Goal: Information Seeking & Learning: Learn about a topic

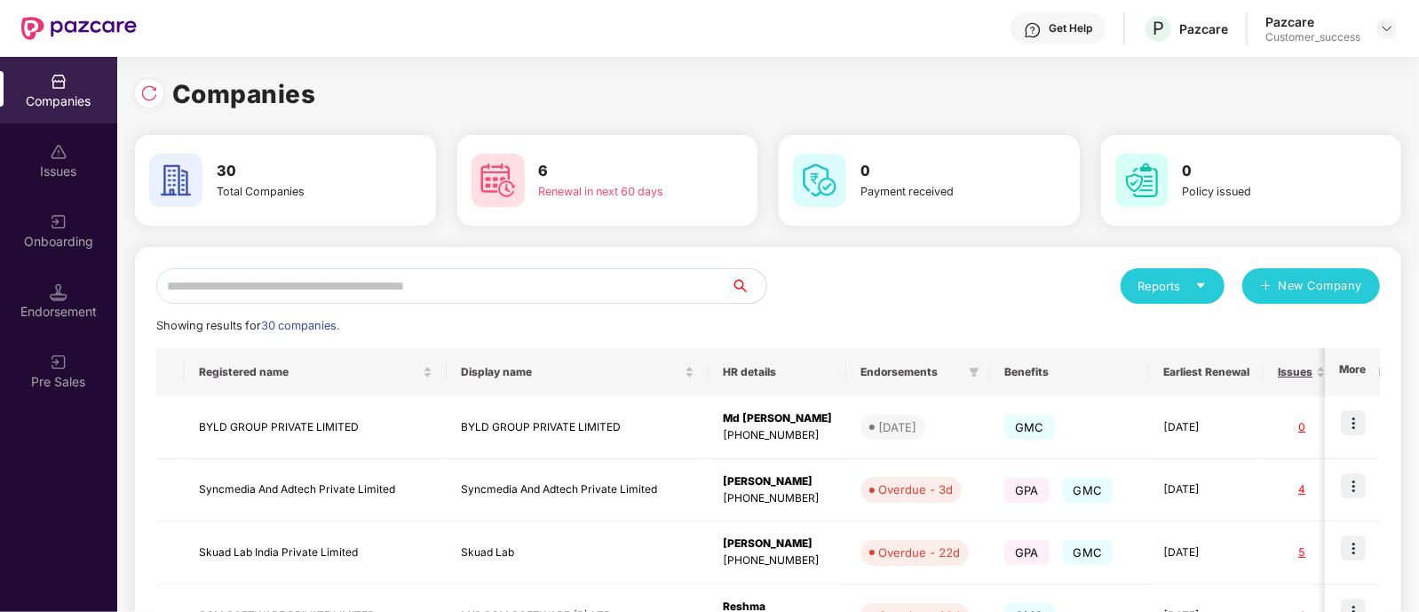
click at [362, 272] on input "text" at bounding box center [443, 286] width 575 height 36
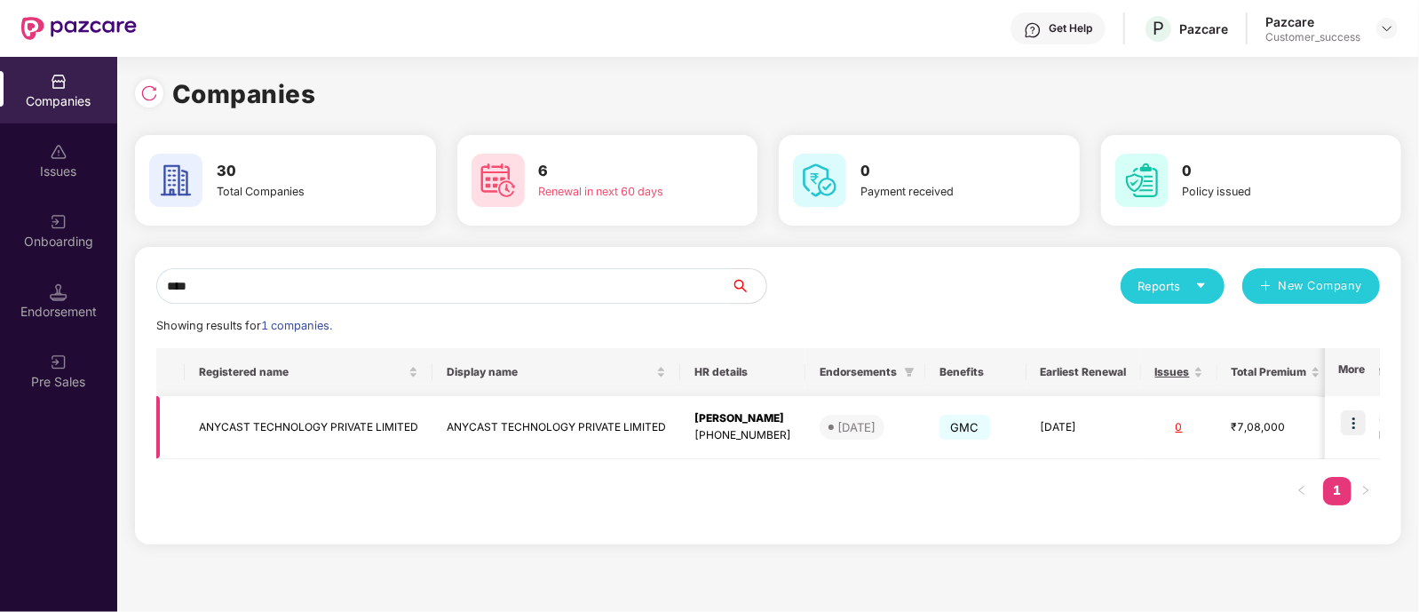
type input "****"
click at [1352, 428] on img at bounding box center [1353, 422] width 25 height 25
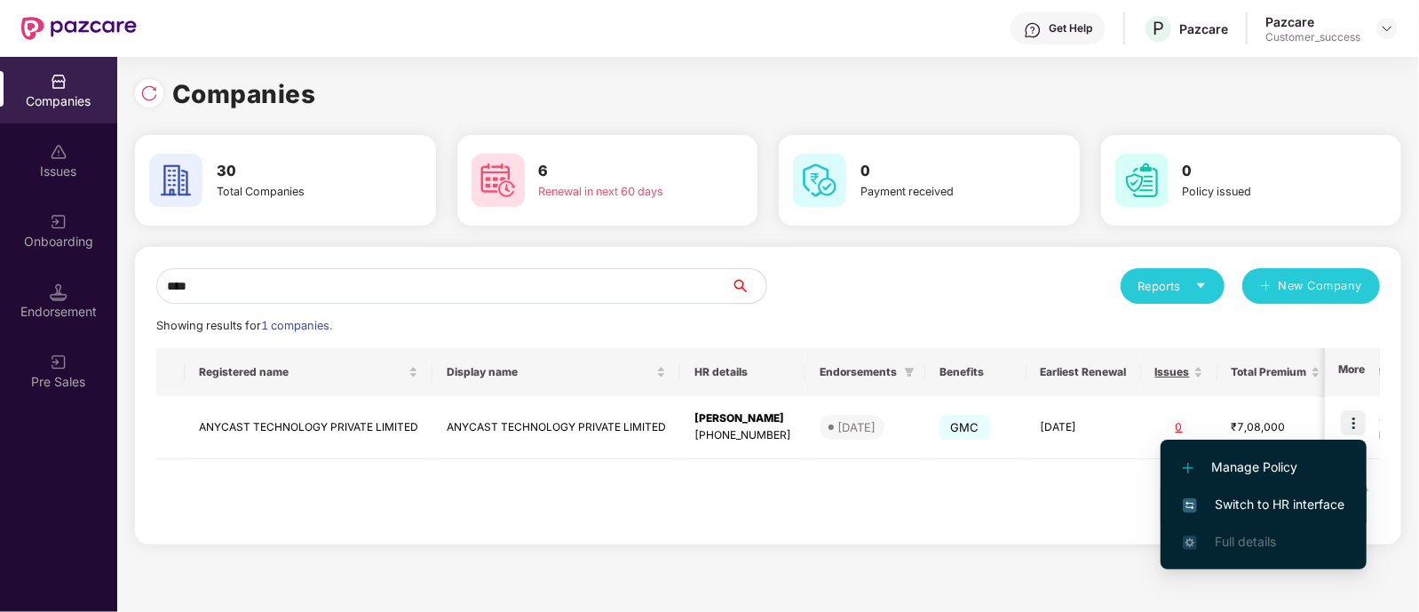
click at [1245, 504] on span "Switch to HR interface" at bounding box center [1264, 505] width 162 height 20
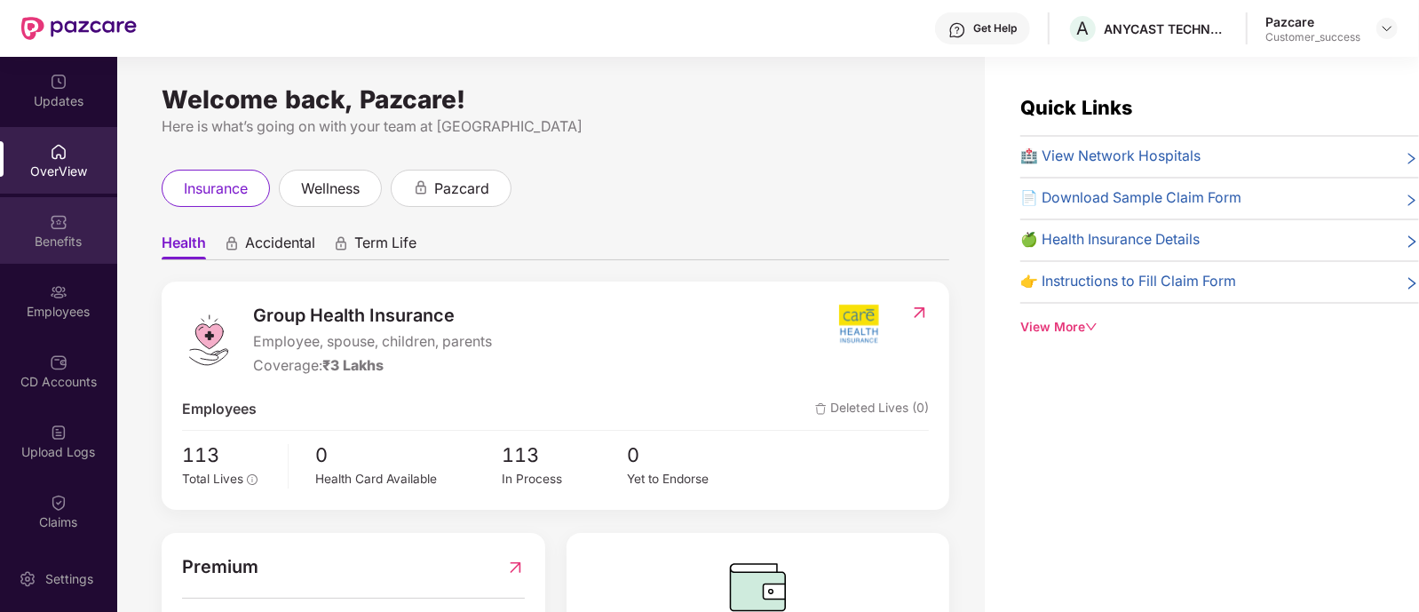
click at [69, 230] on div "Benefits" at bounding box center [58, 230] width 117 height 67
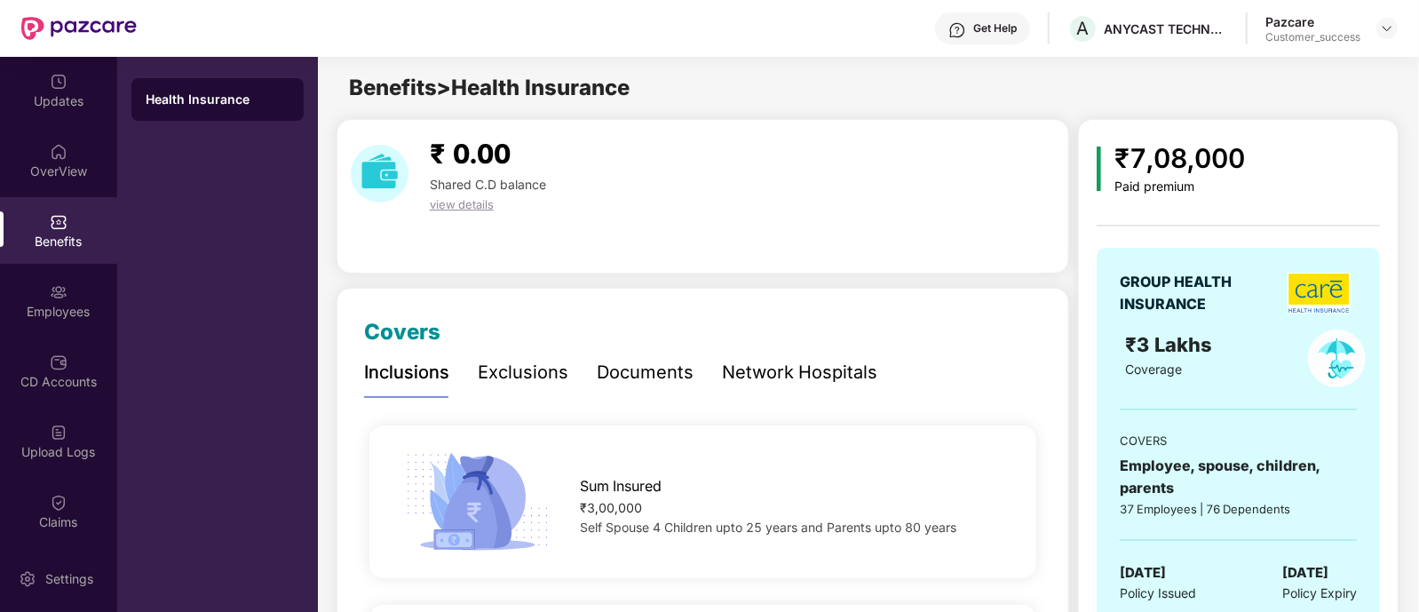
drag, startPoint x: 1416, startPoint y: 92, endPoint x: 1420, endPoint y: 101, distance: 9.6
click at [1418, 103] on html "Get Help A ANYCAST TECHNOLOGY PRIVATE LIMITED Pazcare Customer_success Updates …" at bounding box center [709, 306] width 1419 height 612
click at [626, 367] on div "Documents" at bounding box center [645, 373] width 97 height 28
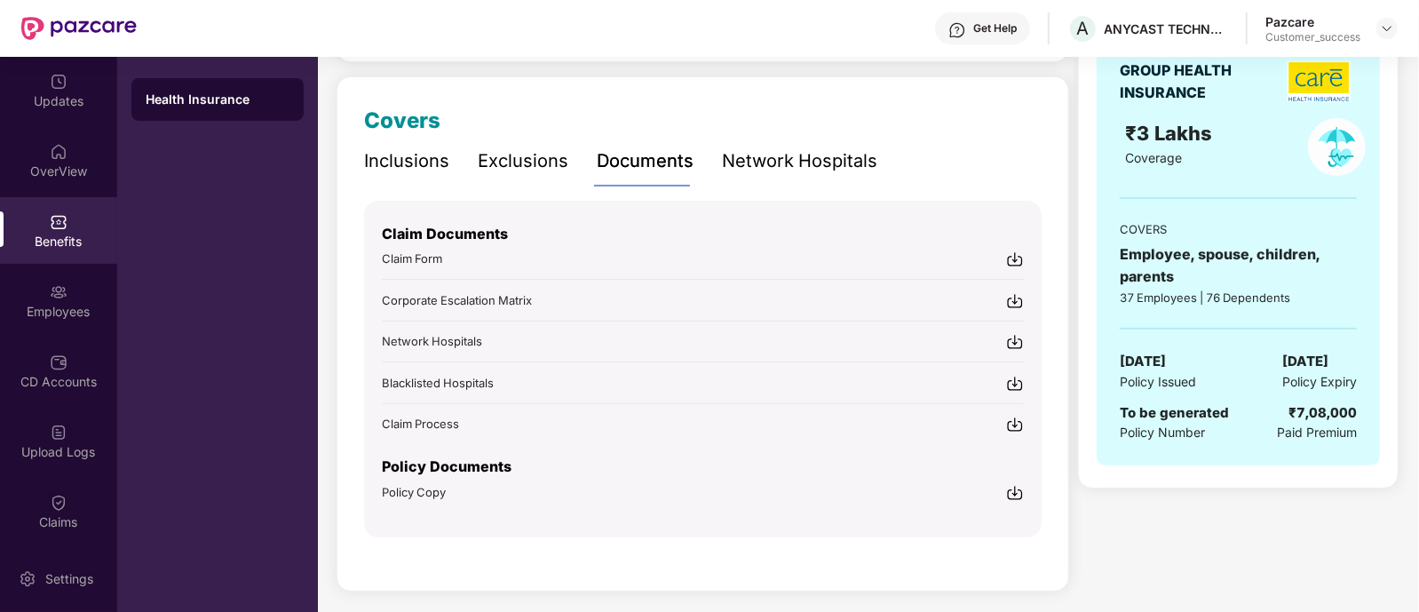
scroll to position [213, 0]
click at [1017, 490] on img at bounding box center [1015, 491] width 18 height 18
